Goal: Task Accomplishment & Management: Manage account settings

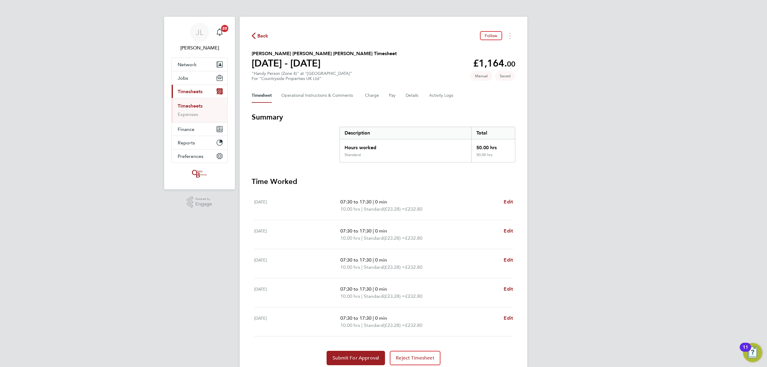
scroll to position [23, 0]
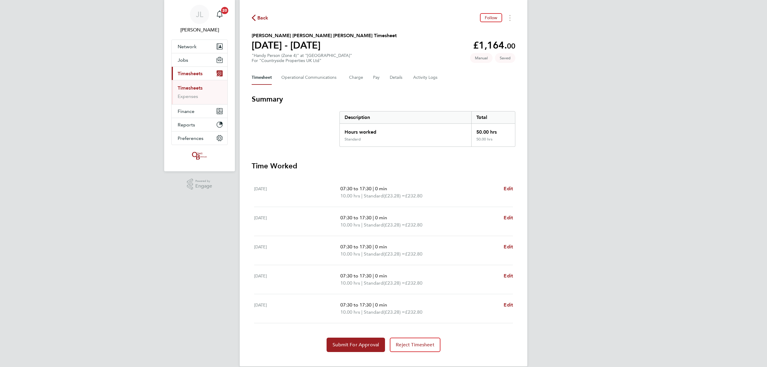
scroll to position [28, 0]
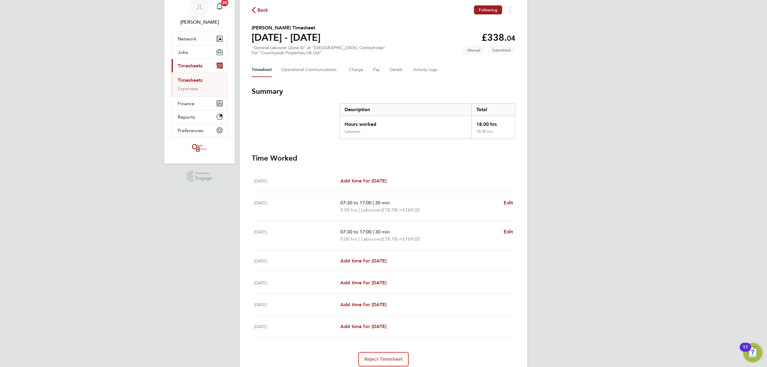
scroll to position [40, 0]
